Goal: Information Seeking & Learning: Check status

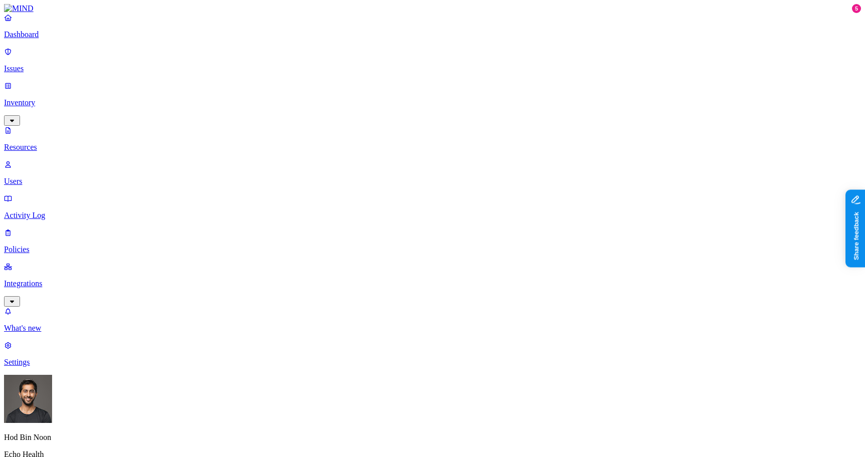
click at [35, 257] on nav "Dashboard Issues Inventory Resources Users Activity Log Policies Integrations W…" at bounding box center [432, 190] width 857 height 354
type input "pass"
click at [416, 73] on span "Password" at bounding box center [421, 75] width 31 height 9
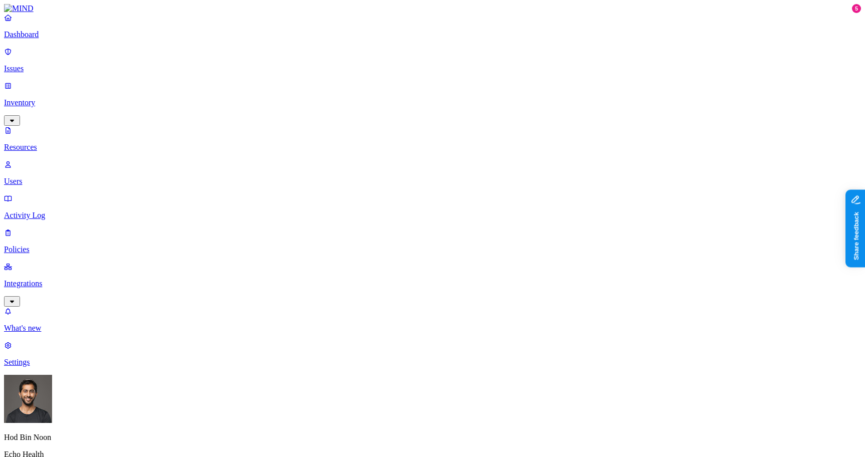
click at [47, 64] on p "Issues" at bounding box center [432, 68] width 857 height 9
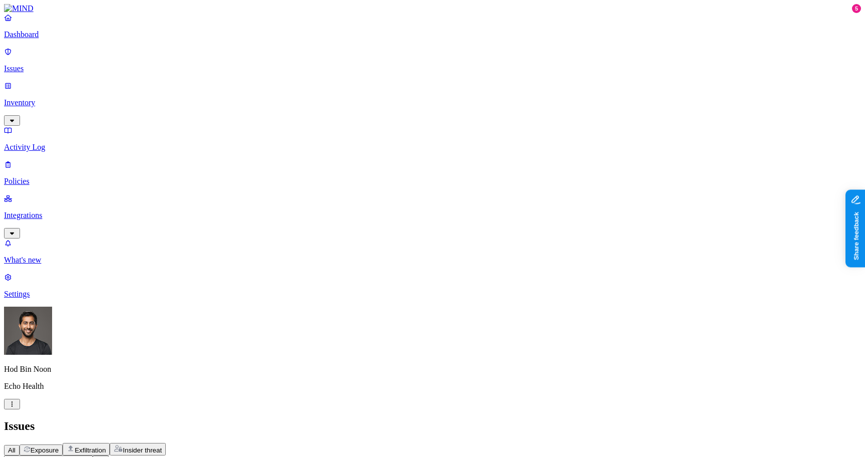
click at [59, 447] on span "Exposure" at bounding box center [45, 451] width 28 height 8
click at [208, 419] on div "Issues" at bounding box center [432, 426] width 857 height 14
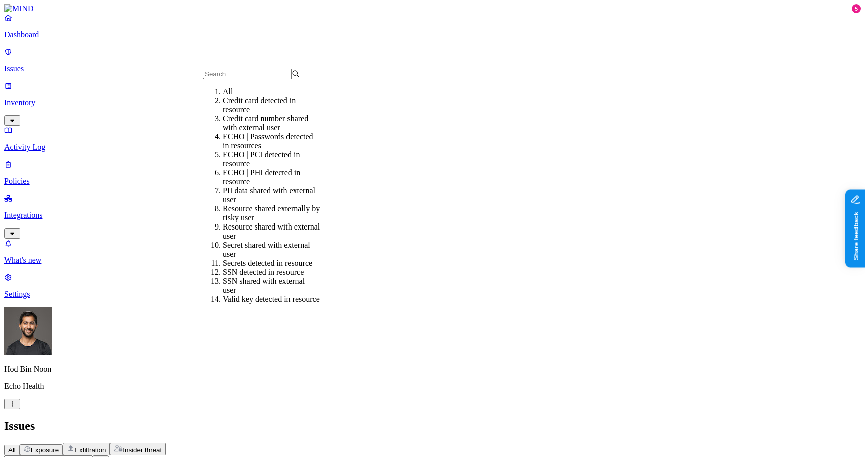
type input "a"
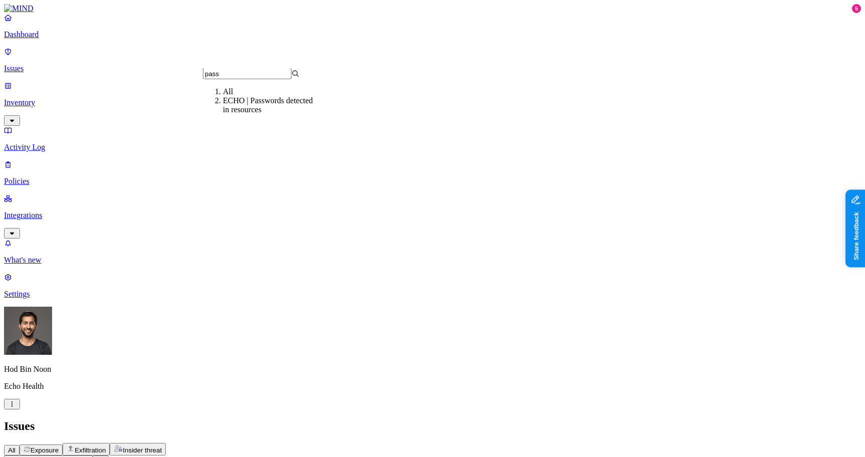
type input "pass"
click at [244, 114] on div "ECHO | Passwords detected in resources" at bounding box center [271, 105] width 97 height 18
type input "sec"
click at [266, 105] on div "Secrets detected in resource" at bounding box center [271, 100] width 97 height 9
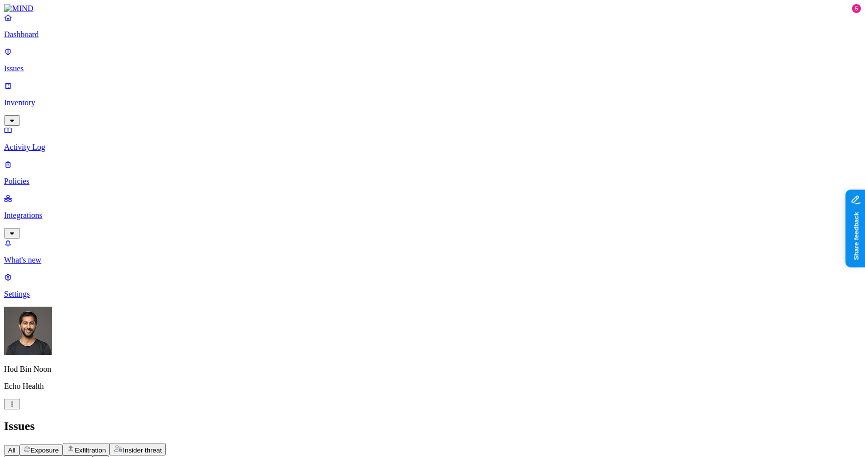
type input "sec"
click at [286, 123] on div "Secret shared with external user" at bounding box center [271, 114] width 97 height 18
